Goal: Check status: Check status

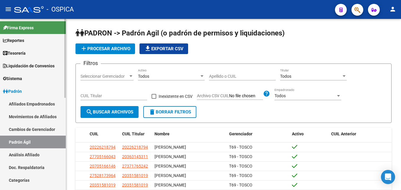
click at [37, 155] on link "Análisis Afiliado" at bounding box center [33, 154] width 66 height 13
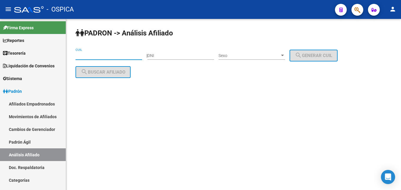
paste input "20-27791164-8"
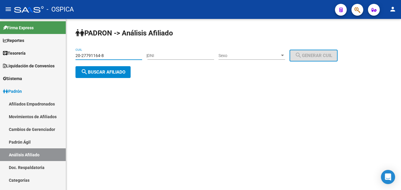
type input "20-27791164-8"
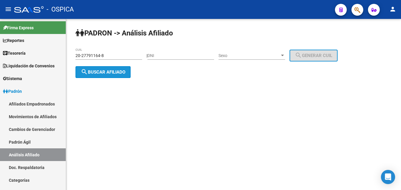
click at [96, 72] on span "search Buscar afiliado" at bounding box center [103, 71] width 45 height 5
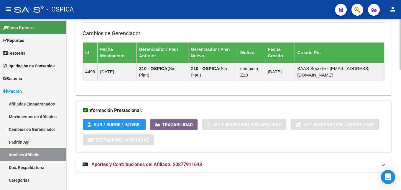
scroll to position [400, 0]
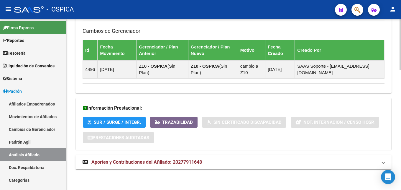
click at [135, 164] on span "Aportes y Contribuciones del Afiliado: 20277911648" at bounding box center [146, 162] width 111 height 6
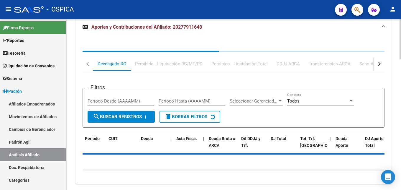
scroll to position [552, 0]
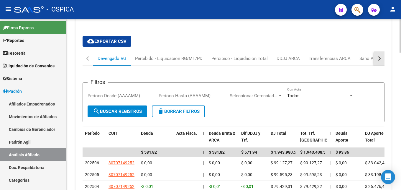
click at [377, 60] on button "button" at bounding box center [379, 58] width 11 height 14
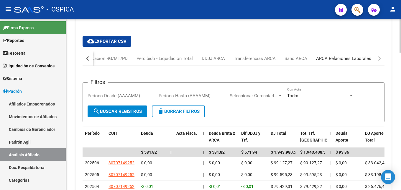
click at [358, 62] on div "ARCA Relaciones Laborales" at bounding box center [344, 58] width 64 height 14
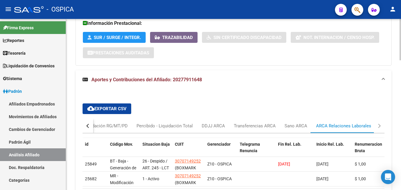
scroll to position [518, 0]
